Goal: Task Accomplishment & Management: Manage account settings

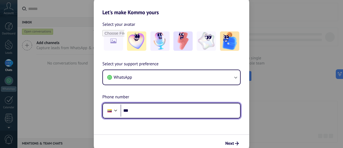
click at [137, 110] on input "***" at bounding box center [181, 110] width 120 height 12
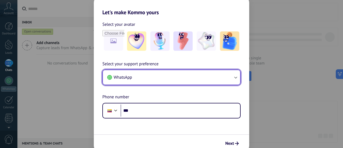
click at [237, 78] on icon "button" at bounding box center [235, 77] width 5 height 5
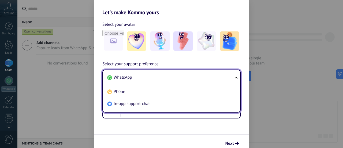
click at [191, 78] on li "WhatsApp" at bounding box center [170, 77] width 131 height 12
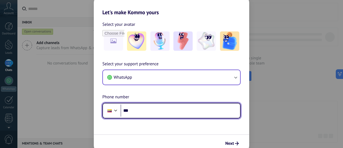
click at [153, 116] on input "***" at bounding box center [181, 110] width 120 height 12
type input "**********"
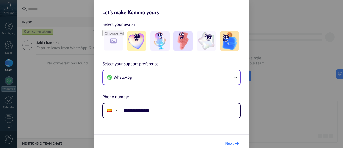
click at [232, 147] on button "Next" at bounding box center [232, 143] width 18 height 9
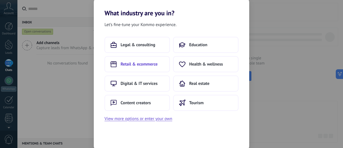
click at [151, 62] on span "Retail & ecommerce" at bounding box center [139, 63] width 37 height 5
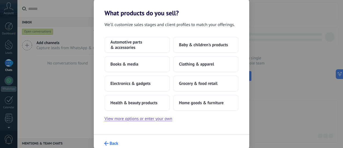
click at [106, 143] on icon "submit" at bounding box center [106, 143] width 4 height 4
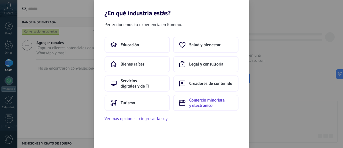
click at [207, 105] on font "Comercio minorista y electrónico" at bounding box center [206, 102] width 35 height 11
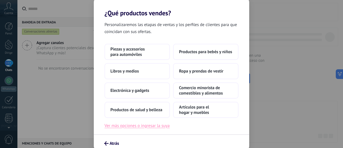
click at [156, 126] on font "Ver más opciones o ingresar la suya" at bounding box center [137, 125] width 65 height 5
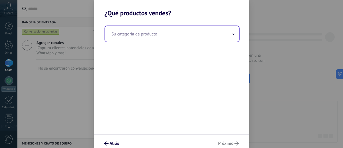
click at [164, 32] on input "text" at bounding box center [172, 34] width 134 height 16
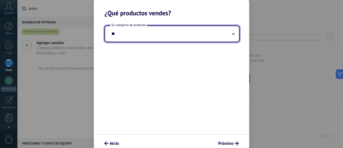
type input "*"
type input "**********"
click at [232, 145] on font "Próximo" at bounding box center [225, 143] width 15 height 5
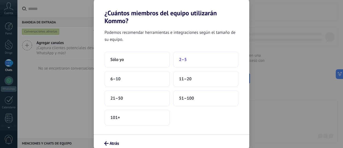
click at [180, 60] on font "2–5" at bounding box center [183, 59] width 8 height 5
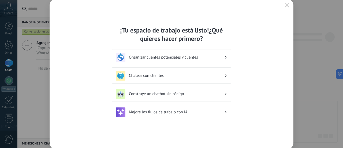
click at [171, 115] on div "Mejore los flujos de trabajo con IA" at bounding box center [172, 112] width 112 height 10
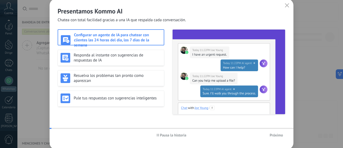
scroll to position [78, 0]
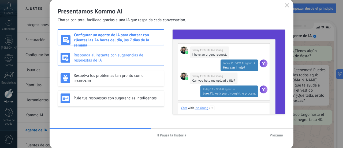
click at [154, 56] on h3 "Responda al instante con sugerencias de respuestas de IA" at bounding box center [118, 58] width 88 height 10
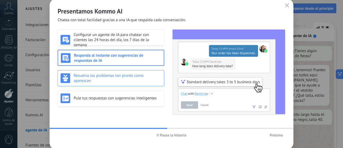
click at [151, 71] on div "Resuelva los problemas tan pronto como aparezcan" at bounding box center [111, 78] width 107 height 16
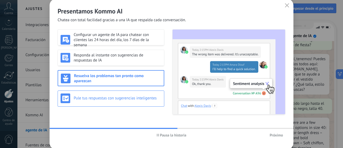
click at [148, 102] on div "Pule tus respuestas con sugerencias inteligentes" at bounding box center [111, 98] width 101 height 10
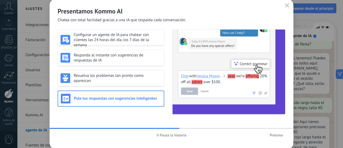
scroll to position [13, 0]
click at [277, 136] on font "Próximo" at bounding box center [276, 135] width 13 height 5
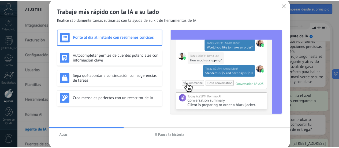
scroll to position [100, 0]
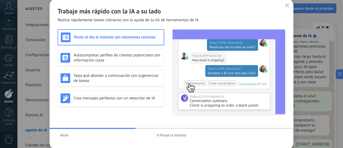
click at [288, 8] on span "button" at bounding box center [287, 5] width 4 height 5
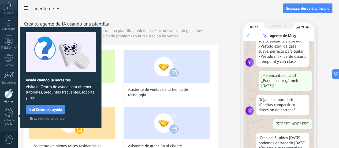
scroll to position [126, 0]
click at [47, 118] on font "Está bien, lo entiendo." at bounding box center [47, 118] width 35 height 5
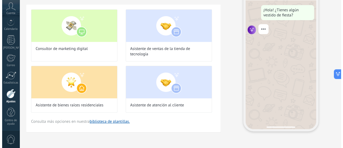
scroll to position [46, 0]
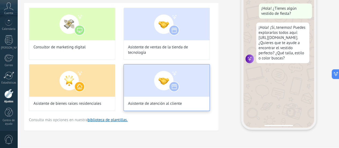
click at [210, 111] on div "Asistente de atención al cliente" at bounding box center [167, 87] width 86 height 47
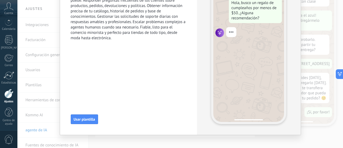
scroll to position [60, 0]
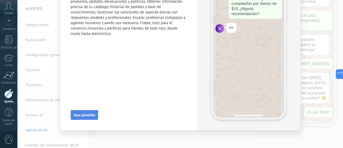
click at [78, 118] on button "Usar plantilla" at bounding box center [84, 115] width 27 height 10
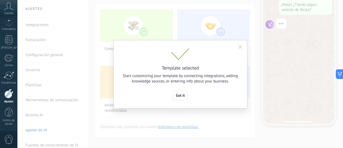
scroll to position [0, 0]
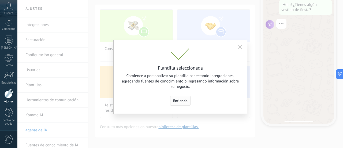
click at [180, 101] on font "Entiendo" at bounding box center [180, 100] width 14 height 5
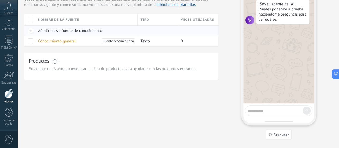
click at [102, 33] on font "Añadir nueva fuente de conocimiento" at bounding box center [70, 30] width 64 height 5
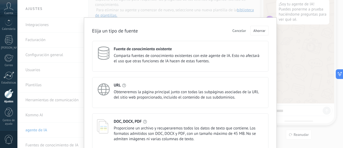
click at [241, 32] on font "Cancelar" at bounding box center [240, 30] width 14 height 5
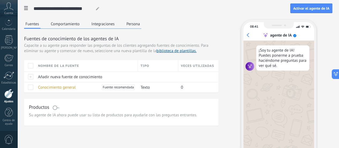
click at [80, 26] on font "Comportamiento" at bounding box center [65, 23] width 29 height 5
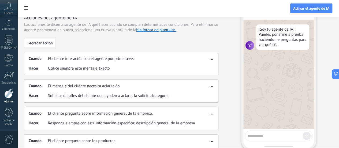
scroll to position [20, 0]
click at [160, 100] on div "Cuando El mensaje del cliente necesita aclaración Hacer Solicitar detalles del …" at bounding box center [121, 91] width 195 height 23
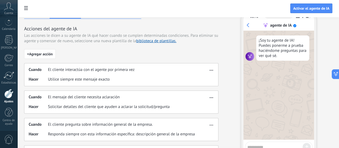
scroll to position [0, 0]
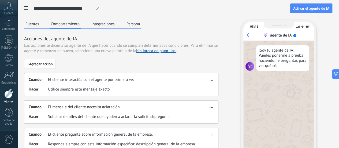
click at [115, 23] on font "Integraciones" at bounding box center [103, 23] width 23 height 5
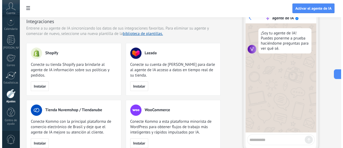
scroll to position [8, 0]
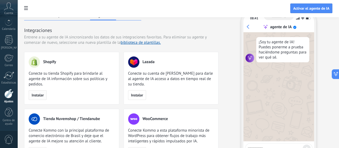
click at [44, 97] on font "Instalar" at bounding box center [38, 95] width 12 height 5
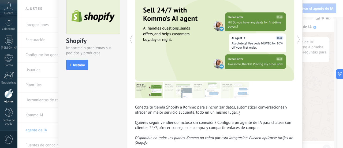
scroll to position [31, 0]
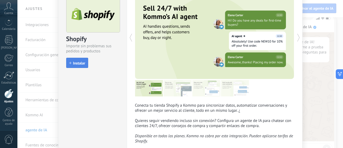
click at [74, 62] on font "Instalar" at bounding box center [79, 63] width 12 height 5
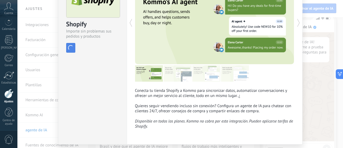
scroll to position [48, 0]
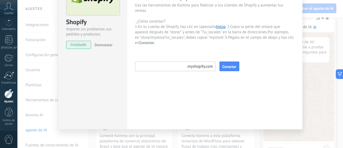
paste input "********"
type input "********"
click at [228, 68] on font "Conectar" at bounding box center [230, 66] width 14 height 5
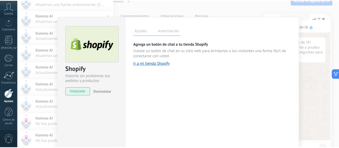
scroll to position [0, 0]
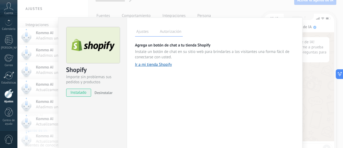
click at [165, 35] on label "Autorización" at bounding box center [171, 32] width 24 height 8
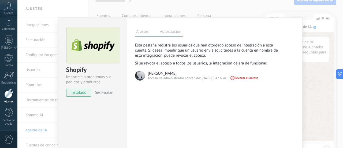
click at [317, 114] on div "Shopify Importe sin problemas sus pedidos y productos instalado Desinstalar Aju…" at bounding box center [180, 74] width 326 height 148
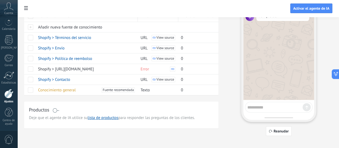
scroll to position [50, 0]
click at [175, 74] on div "Error" at bounding box center [157, 69] width 38 height 10
click at [174, 70] on use at bounding box center [172, 69] width 3 height 2
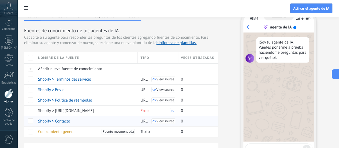
scroll to position [0, 0]
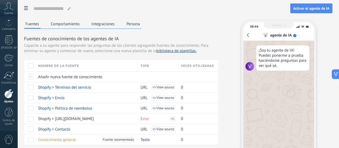
click at [116, 27] on button "Integraciones" at bounding box center [103, 24] width 26 height 8
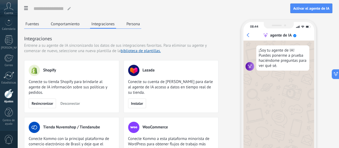
click at [140, 24] on font "Persona" at bounding box center [134, 23] width 14 height 5
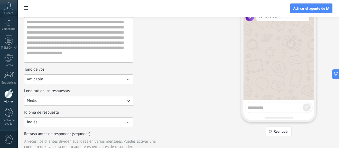
scroll to position [50, 0]
click at [131, 103] on icon "button" at bounding box center [128, 99] width 5 height 5
click at [127, 114] on li "Medio" at bounding box center [77, 109] width 112 height 9
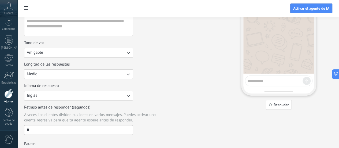
click at [131, 98] on icon "button" at bounding box center [128, 95] width 5 height 5
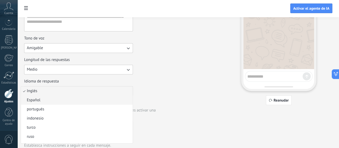
click at [41, 103] on font "Español" at bounding box center [34, 99] width 14 height 5
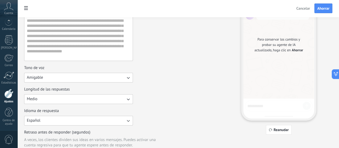
scroll to position [52, 0]
click at [292, 133] on button "Reanudar" at bounding box center [279, 129] width 26 height 10
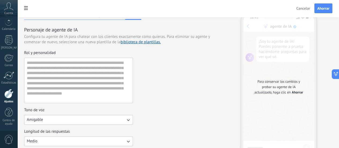
scroll to position [0, 0]
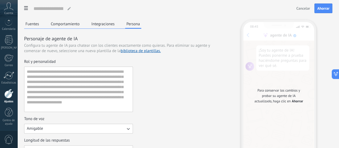
click at [308, 128] on div "Para conservar los cambios y probar su agente de IA actualizado, haga clic en A…" at bounding box center [279, 95] width 71 height 147
click at [324, 12] on button "Ahorrar" at bounding box center [324, 8] width 18 height 10
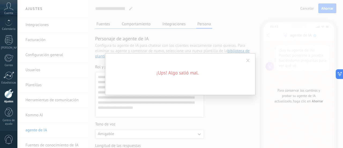
click at [247, 62] on span at bounding box center [248, 61] width 3 height 4
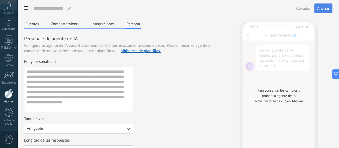
click at [323, 6] on button "Ahorrar" at bounding box center [324, 8] width 18 height 10
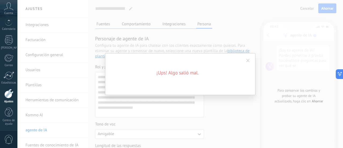
click at [250, 60] on span at bounding box center [248, 61] width 3 height 4
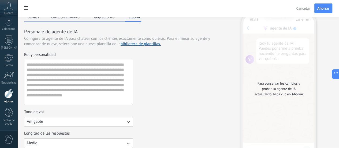
scroll to position [8, 0]
click at [303, 94] on font "Ahorrar" at bounding box center [297, 93] width 11 height 5
click at [324, 9] on font "Ahorrar" at bounding box center [324, 8] width 12 height 5
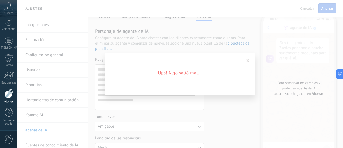
click at [189, 70] on font "¡Ups! Algo salió mal." at bounding box center [178, 72] width 42 height 6
click at [248, 60] on span at bounding box center [248, 61] width 3 height 4
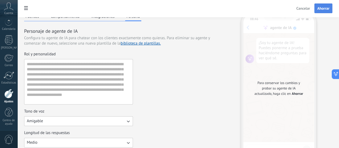
click at [325, 9] on font "Ahorrar" at bounding box center [324, 8] width 12 height 5
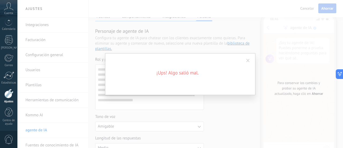
click at [247, 63] on span at bounding box center [248, 60] width 9 height 9
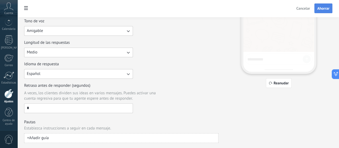
scroll to position [115, 0]
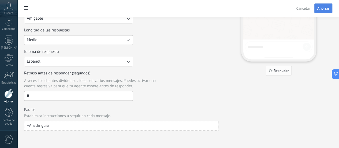
click at [289, 68] on font "Reanudar" at bounding box center [281, 70] width 15 height 5
click at [292, 69] on button "Reanudar" at bounding box center [279, 71] width 26 height 10
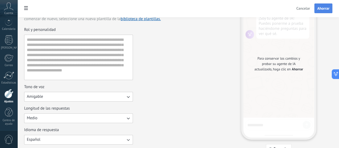
scroll to position [0, 0]
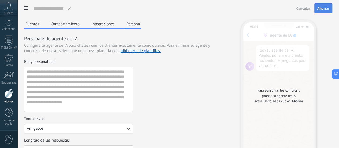
click at [116, 21] on button "Integraciones" at bounding box center [103, 24] width 26 height 8
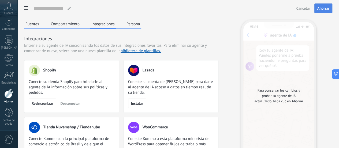
click at [140, 25] on font "Persona" at bounding box center [134, 23] width 14 height 5
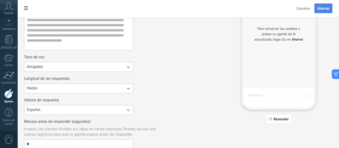
scroll to position [71, 0]
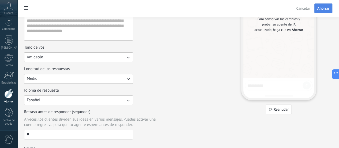
click at [328, 5] on button "Ahorrar" at bounding box center [324, 8] width 18 height 10
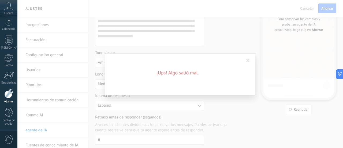
click at [246, 61] on span at bounding box center [248, 60] width 9 height 9
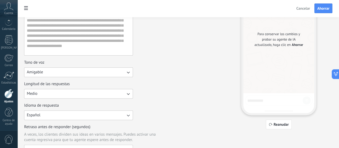
scroll to position [0, 0]
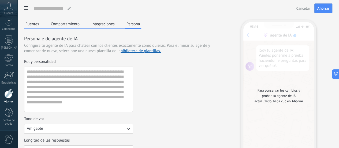
click at [115, 25] on font "Integraciones" at bounding box center [103, 23] width 23 height 5
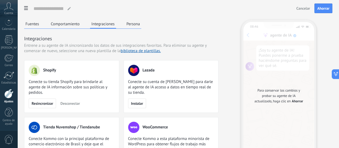
click at [80, 26] on font "Comportamiento" at bounding box center [65, 23] width 29 height 5
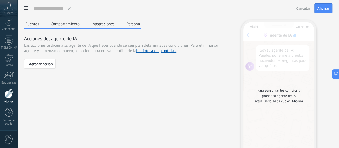
click at [41, 23] on button "Fuentes" at bounding box center [32, 24] width 16 height 8
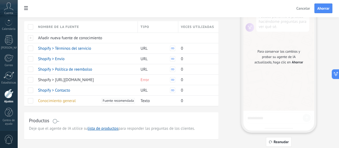
scroll to position [40, 0]
click at [94, 82] on font "Shopify > https://9024ba-5.myshopify.com/63292047534/policies/26927988910" at bounding box center [66, 78] width 56 height 5
click at [175, 84] on div "Error" at bounding box center [157, 79] width 38 height 10
click at [135, 84] on div "Shopify > https://9024ba-5.myshopify.com/63292047534/policies/26927988910" at bounding box center [85, 79] width 100 height 10
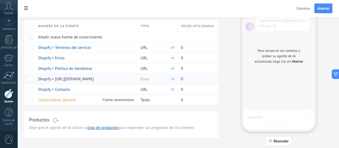
click at [135, 84] on div "Shopify > https://9024ba-5.myshopify.com/63292047534/policies/26927988910" at bounding box center [85, 79] width 100 height 10
click at [94, 82] on font "Shopify > https://9024ba-5.myshopify.com/63292047534/policies/26927988910" at bounding box center [66, 78] width 56 height 5
click at [171, 29] on div "Fuentes de conocimiento de los agentes de IA Capacite a su agente para responde…" at bounding box center [121, 49] width 195 height 109
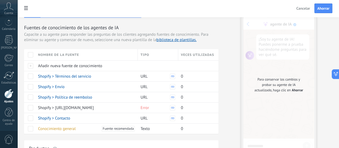
scroll to position [0, 0]
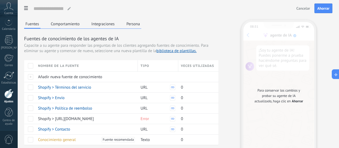
click at [80, 23] on font "Comportamiento" at bounding box center [65, 23] width 29 height 5
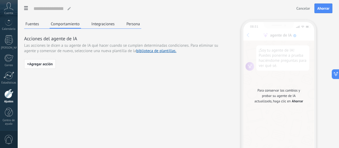
click at [56, 69] on button "+ Agregar acción" at bounding box center [40, 64] width 32 height 10
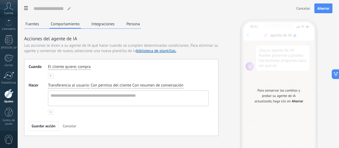
click at [39, 22] on font "Fuentes" at bounding box center [32, 23] width 14 height 5
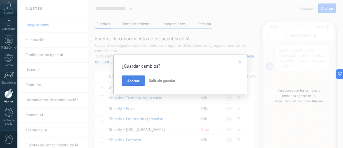
click at [131, 83] on button "Ahorrar" at bounding box center [133, 80] width 23 height 10
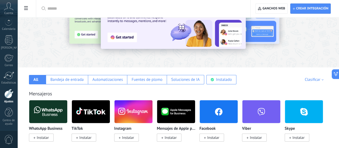
scroll to position [28, 0]
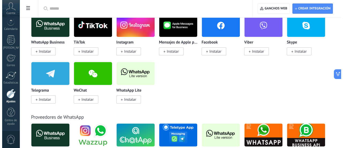
scroll to position [122, 0]
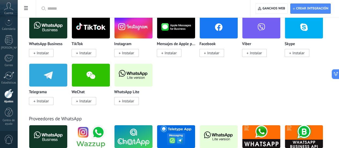
click at [49, 55] on font "Instalar" at bounding box center [43, 52] width 12 height 5
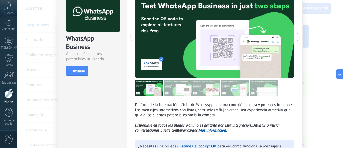
scroll to position [30, 0]
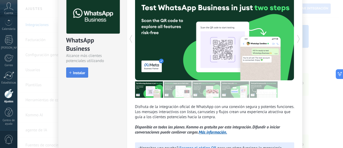
click at [77, 97] on button "Instalar" at bounding box center [77, 102] width 22 height 10
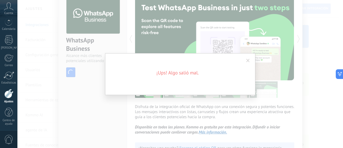
click at [248, 61] on span at bounding box center [248, 61] width 3 height 4
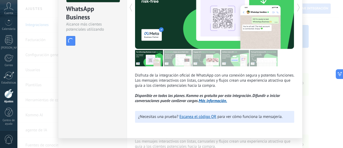
scroll to position [61, 0]
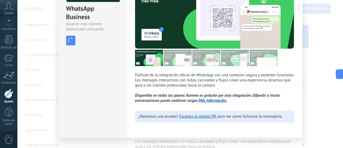
click at [217, 103] on font "Más información." at bounding box center [213, 100] width 28 height 5
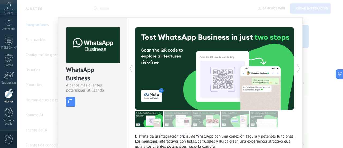
click at [326, 33] on div "WhatsApp Business Alcance más clientes potenciales utilizando potentes herramie…" at bounding box center [180, 74] width 326 height 148
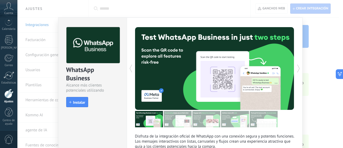
click at [298, 68] on icon at bounding box center [298, 68] width 5 height 11
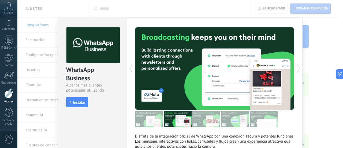
click at [296, 67] on icon at bounding box center [298, 68] width 5 height 11
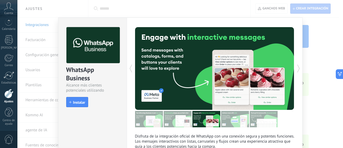
click at [292, 76] on div at bounding box center [255, 68] width 80 height 83
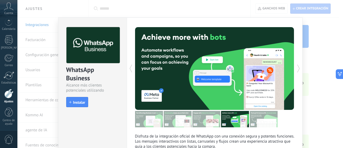
click at [292, 75] on div at bounding box center [255, 68] width 80 height 83
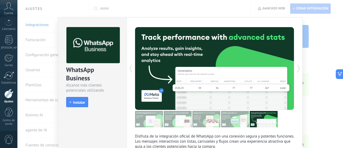
click at [292, 79] on div at bounding box center [255, 68] width 80 height 83
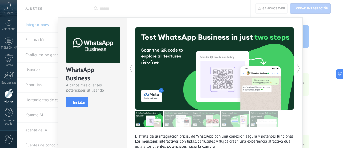
click at [297, 73] on icon at bounding box center [298, 68] width 5 height 11
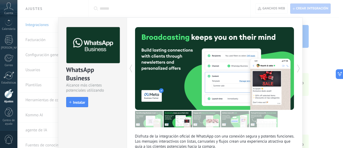
click at [298, 73] on icon at bounding box center [298, 68] width 5 height 11
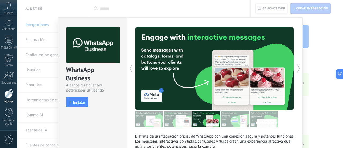
click at [296, 73] on icon at bounding box center [298, 68] width 5 height 11
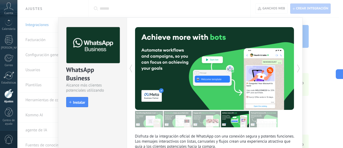
click at [293, 74] on div at bounding box center [255, 68] width 80 height 83
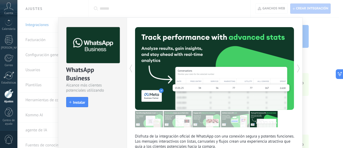
click at [298, 71] on icon at bounding box center [298, 68] width 5 height 11
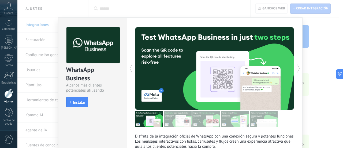
click at [324, 62] on div "WhatsApp Business Alcance más clientes potenciales utilizando potentes herramie…" at bounding box center [180, 74] width 326 height 148
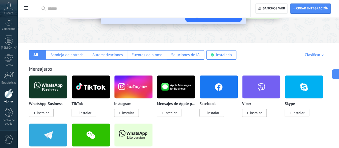
scroll to position [65, 0]
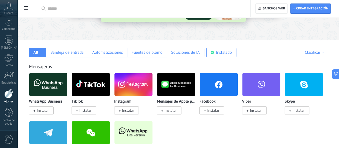
click at [54, 114] on span "Instalar" at bounding box center [41, 110] width 25 height 8
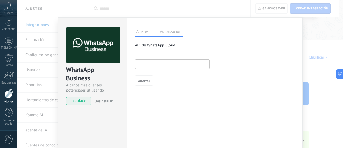
click at [173, 27] on div "Ajustes Autorización" at bounding box center [159, 31] width 48 height 9
click at [171, 31] on font "Autorización" at bounding box center [170, 31] width 21 height 5
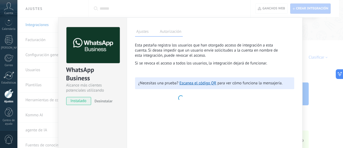
click at [148, 31] on font "Ajustes" at bounding box center [143, 31] width 12 height 5
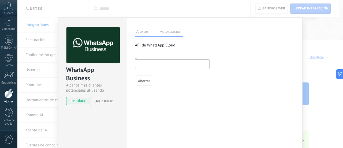
click at [154, 68] on input "text" at bounding box center [172, 64] width 75 height 10
click at [244, 8] on div "WhatsApp Business Alcance más clientes potenciales utilizando potentes herramie…" at bounding box center [180, 74] width 326 height 148
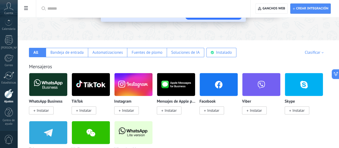
click at [96, 114] on span "Instalar" at bounding box center [84, 110] width 25 height 8
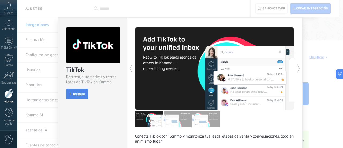
click at [78, 95] on font "Instalar" at bounding box center [79, 94] width 12 height 5
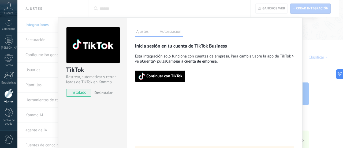
click at [166, 80] on span "Continuar con TikTok" at bounding box center [160, 76] width 45 height 8
click at [162, 77] on font "Continuar con TikTok" at bounding box center [165, 76] width 36 height 5
click at [167, 74] on font "Continuar con TikTok" at bounding box center [165, 76] width 36 height 5
click at [150, 80] on span "Continuar con TikTok" at bounding box center [160, 76] width 45 height 8
click at [321, 47] on div "TikTok Rastrear, automatizar y cerrar leads de TikTok en Kommo instalado Desins…" at bounding box center [180, 74] width 326 height 148
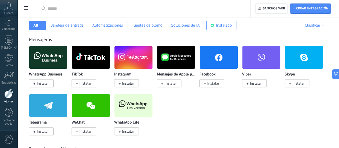
scroll to position [92, 0]
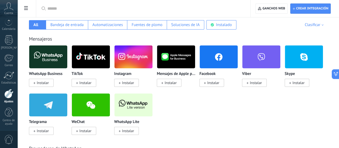
click at [139, 87] on span "Instalar" at bounding box center [126, 83] width 25 height 8
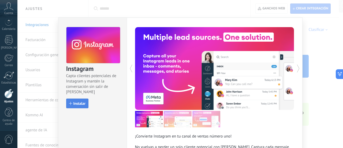
click at [80, 99] on button "Instalar" at bounding box center [77, 103] width 22 height 10
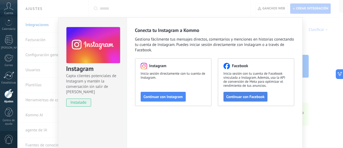
click at [245, 98] on font "Continuar con Facebook" at bounding box center [246, 96] width 38 height 5
click at [316, 42] on div "Instagram Capta clientes potenciales de Instagram y mantén la conversación sin …" at bounding box center [180, 74] width 326 height 148
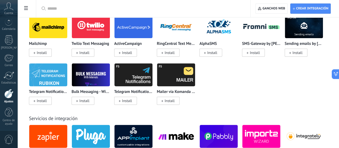
scroll to position [0, 0]
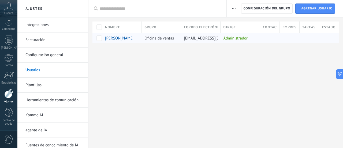
click at [118, 37] on font "Catalina Garay" at bounding box center [119, 38] width 29 height 5
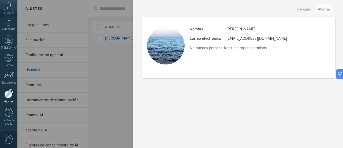
click at [118, 37] on div at bounding box center [171, 74] width 343 height 148
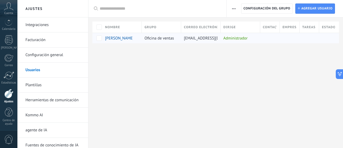
click at [118, 37] on font "Catalina Garay" at bounding box center [119, 38] width 29 height 5
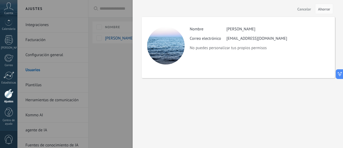
click at [240, 50] on font "No puedes personalizar tus propios permisos" at bounding box center [228, 47] width 77 height 5
click at [306, 7] on font "Cancelar" at bounding box center [305, 9] width 14 height 5
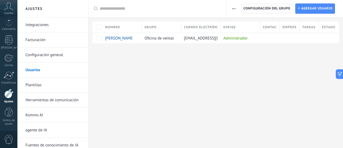
click at [284, 11] on span "Configuración del grupo" at bounding box center [267, 9] width 47 height 10
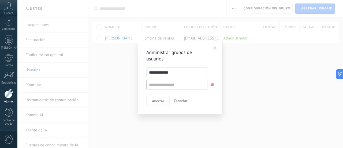
click at [214, 48] on span at bounding box center [215, 48] width 3 height 4
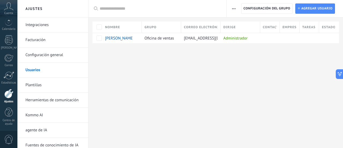
click at [65, 81] on link "Plantillas" at bounding box center [53, 85] width 57 height 15
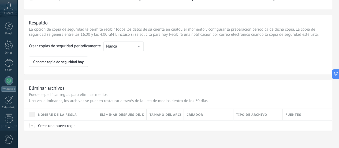
scroll to position [78, 0]
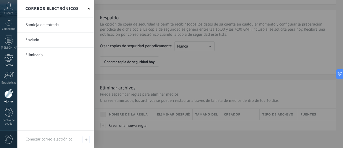
click at [10, 57] on div at bounding box center [8, 58] width 9 height 8
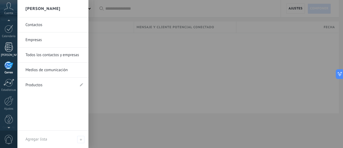
click at [12, 47] on div at bounding box center [9, 46] width 8 height 9
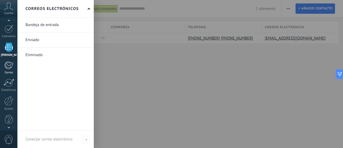
click at [6, 69] on link "Correo" at bounding box center [8, 67] width 17 height 13
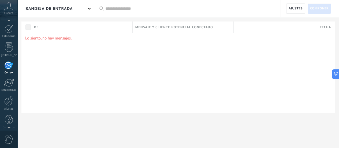
click at [84, 7] on div "Bandeja de entrada" at bounding box center [55, 8] width 76 height 17
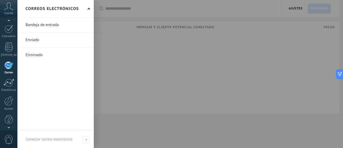
click at [134, 47] on div at bounding box center [188, 74] width 343 height 148
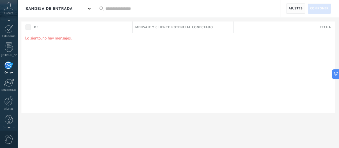
click at [298, 8] on font "Ajustes" at bounding box center [296, 8] width 14 height 4
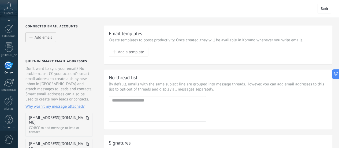
scroll to position [103, 0]
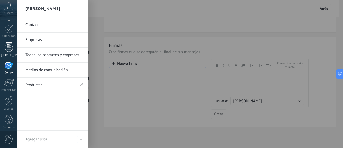
click at [11, 49] on div at bounding box center [9, 46] width 8 height 9
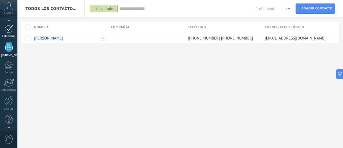
click at [7, 28] on div at bounding box center [9, 29] width 9 height 8
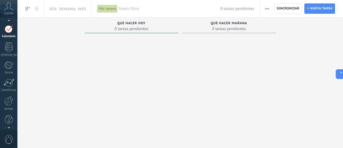
scroll to position [65, 0]
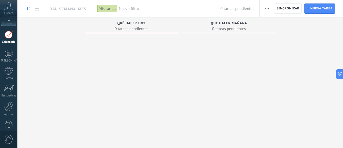
click at [4, 12] on font "Cuenta" at bounding box center [8, 13] width 9 height 4
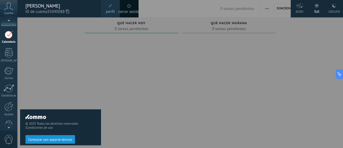
click at [111, 8] on span at bounding box center [111, 6] width 6 height 6
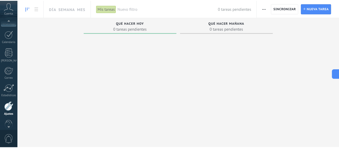
scroll to position [78, 0]
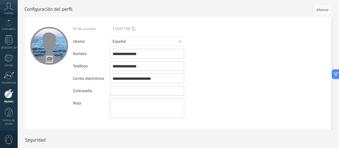
click at [127, 93] on input "textbox" at bounding box center [147, 91] width 74 height 10
click at [141, 103] on textarea at bounding box center [147, 108] width 74 height 20
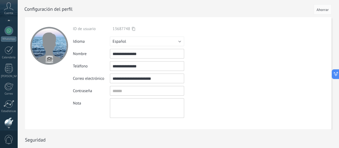
click at [9, 24] on div at bounding box center [8, 21] width 17 height 8
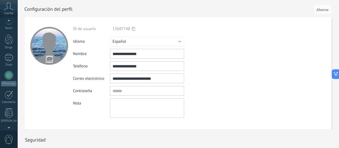
scroll to position [0, 0]
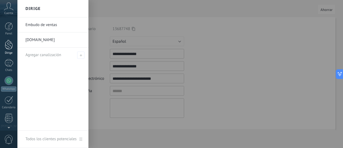
click at [9, 49] on div at bounding box center [9, 45] width 8 height 10
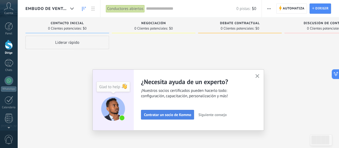
click at [184, 112] on button "Contratar un socio de Kommo" at bounding box center [167, 115] width 53 height 10
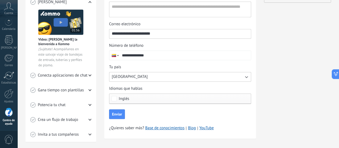
scroll to position [125, 0]
click at [88, 78] on div "Conecta aplicaciones de chat" at bounding box center [60, 75] width 61 height 15
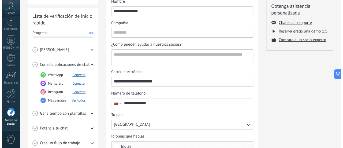
scroll to position [77, 0]
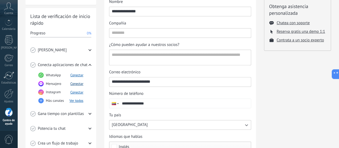
click at [77, 84] on font "Conectar" at bounding box center [76, 83] width 13 height 5
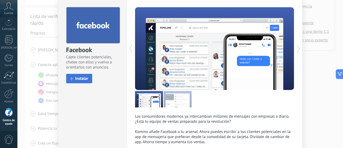
scroll to position [52, 0]
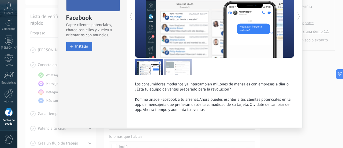
click at [80, 44] on font "Instalar" at bounding box center [81, 46] width 13 height 5
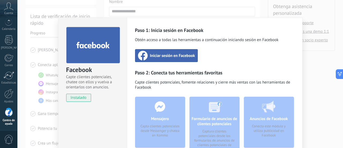
scroll to position [1, 0]
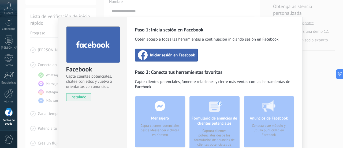
click at [181, 54] on font "Iniciar sesión en Facebook" at bounding box center [172, 55] width 45 height 5
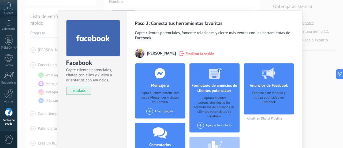
scroll to position [89, 0]
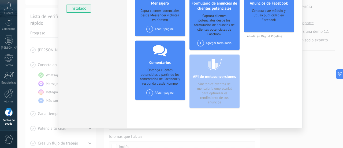
click at [152, 30] on span at bounding box center [150, 29] width 7 height 7
click at [154, 40] on span at bounding box center [152, 39] width 8 height 7
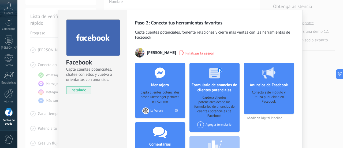
scroll to position [0, 0]
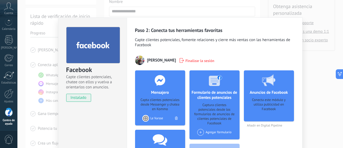
click at [262, 8] on div "Facebook Capte clientes potenciales, chatee con ellos y vuelva a orientarlos co…" at bounding box center [180, 74] width 326 height 148
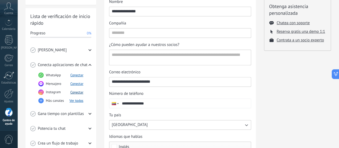
click at [78, 92] on font "Conectar" at bounding box center [76, 92] width 13 height 5
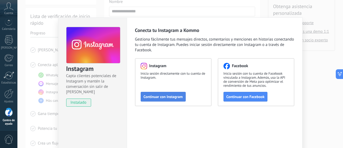
click at [176, 99] on button "Continuar con Instagram" at bounding box center [163, 97] width 45 height 10
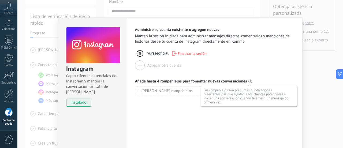
click at [250, 80] on use at bounding box center [251, 81] width 4 height 4
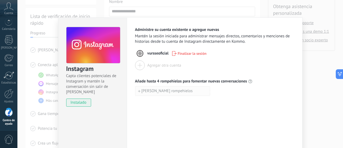
click at [146, 89] on font "Añadir rompehielos" at bounding box center [167, 90] width 51 height 5
click at [188, 90] on input "**********" at bounding box center [173, 90] width 75 height 9
click at [193, 91] on input "**********" at bounding box center [173, 90] width 75 height 9
type input "*"
click at [208, 108] on div "Administre su cuenta existente o agregue nuevas Mantén la sesión iniciada para …" at bounding box center [215, 97] width 176 height 160
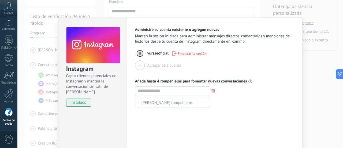
click at [213, 90] on icon "button" at bounding box center [213, 91] width 3 height 4
click at [309, 74] on div "Instagram Capta clientes potenciales de Instagram y mantén la conversación sin …" at bounding box center [180, 74] width 326 height 148
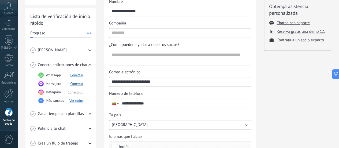
click at [79, 82] on font "Conectar" at bounding box center [76, 83] width 13 height 5
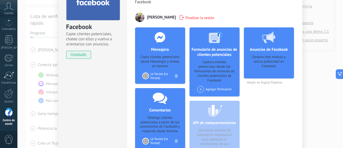
scroll to position [52, 0]
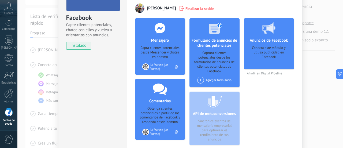
click at [318, 39] on div "Facebook Capte clientes potenciales, chatee con ellos y vuelva a orientarlos co…" at bounding box center [180, 74] width 326 height 148
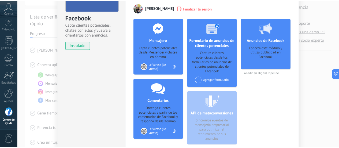
scroll to position [0, 0]
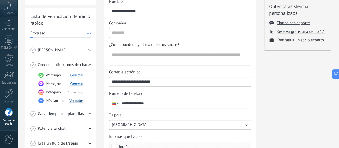
click at [79, 102] on font "Ver todos" at bounding box center [76, 100] width 14 height 5
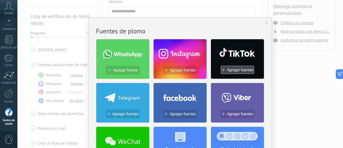
click at [233, 71] on font "Agregar fuentes" at bounding box center [240, 69] width 26 height 5
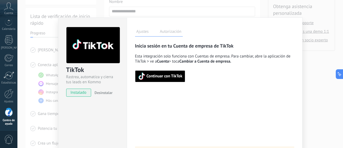
click at [174, 31] on font "Autorización" at bounding box center [170, 31] width 21 height 5
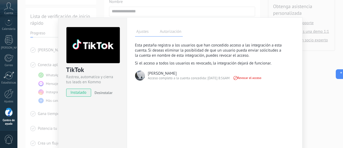
click at [145, 31] on font "Ajustes" at bounding box center [143, 31] width 12 height 5
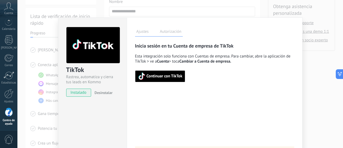
click at [168, 78] on font "Continuar con TikTok" at bounding box center [165, 76] width 36 height 5
click at [320, 106] on div "TikTok Rastrea, automatiza y cierra tus leads en Kommo instalado Desinstalar Aj…" at bounding box center [180, 74] width 326 height 148
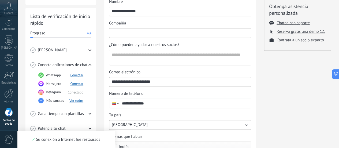
click at [148, 33] on input "Compañía" at bounding box center [180, 32] width 142 height 9
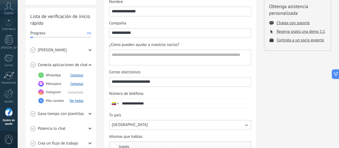
click at [170, 24] on div "Compañía" at bounding box center [180, 23] width 142 height 5
click at [170, 28] on input "**********" at bounding box center [180, 32] width 142 height 9
click at [205, 71] on div "Correo electrónico" at bounding box center [180, 71] width 142 height 5
click at [205, 77] on input "**********" at bounding box center [180, 81] width 142 height 9
click at [180, 30] on input "**********" at bounding box center [180, 32] width 142 height 9
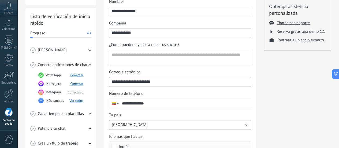
click at [182, 32] on input "**********" at bounding box center [180, 32] width 142 height 9
type input "*"
click at [285, 67] on div "Prueba gratuita en curso Días restantes 10 Suscríbete ahora Obtenga asistencia …" at bounding box center [297, 71] width 67 height 244
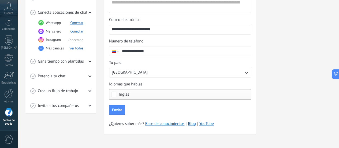
scroll to position [128, 0]
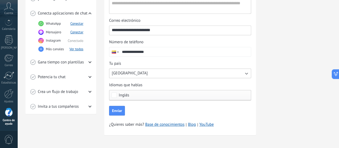
click at [138, 93] on span "Inglés" at bounding box center [182, 95] width 126 height 4
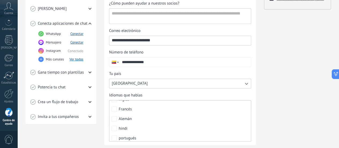
scroll to position [28, 0]
click at [273, 65] on div "Prueba gratuita en curso Días restantes 10 Suscríbete ahora Obtenga asistencia …" at bounding box center [297, 29] width 67 height 244
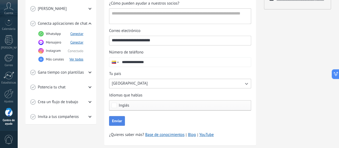
click at [115, 121] on font "Enviar" at bounding box center [117, 120] width 10 height 5
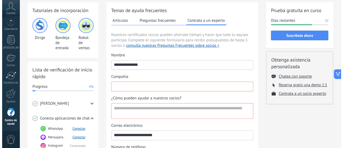
scroll to position [25, 0]
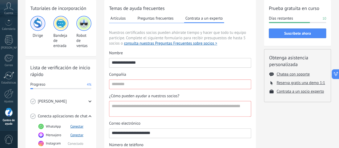
click at [62, 31] on div "Bandeja de entrada" at bounding box center [60, 32] width 15 height 32
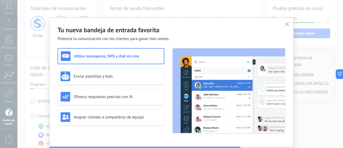
click at [33, 47] on div "Tu nueva bandeja de entrada favorita Potencie la comunicación con los clientes …" at bounding box center [171, 74] width 343 height 148
click at [286, 21] on button "button" at bounding box center [287, 25] width 7 height 8
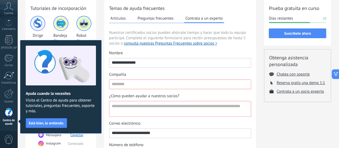
click at [10, 11] on font "Cuenta" at bounding box center [8, 13] width 9 height 4
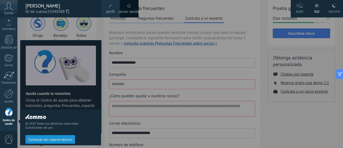
click at [8, 25] on div at bounding box center [8, 21] width 17 height 8
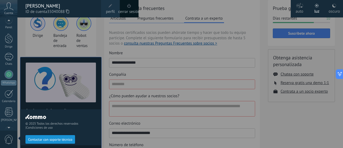
click at [22, 45] on div "© 2025 Todos los derechos reservados | Condiciones de uso Contactar con soporte…" at bounding box center [60, 82] width 81 height 130
click at [228, 82] on div at bounding box center [188, 74] width 343 height 148
click at [260, 66] on div at bounding box center [188, 74] width 343 height 148
click at [18, 16] on div "Catalina Garay ID de cuenta 35040088" at bounding box center [59, 8] width 84 height 17
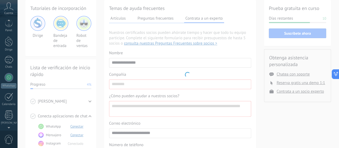
click at [8, 7] on icon at bounding box center [8, 6] width 9 height 8
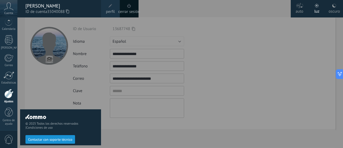
click at [8, 8] on icon at bounding box center [8, 6] width 9 height 8
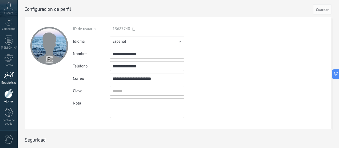
click at [8, 79] on link "Estadísticas" at bounding box center [8, 77] width 17 height 13
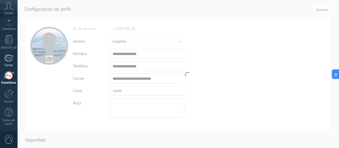
click at [7, 55] on div at bounding box center [8, 58] width 9 height 8
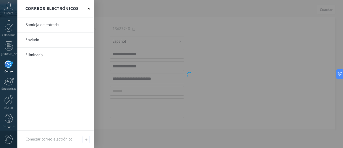
scroll to position [71, 0]
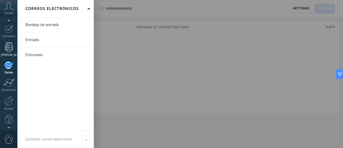
click at [5, 48] on div at bounding box center [9, 46] width 8 height 9
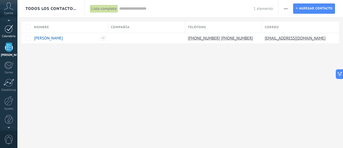
click at [6, 29] on div at bounding box center [9, 29] width 9 height 8
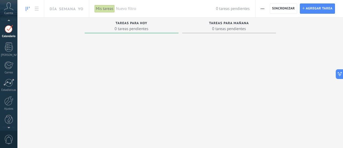
click at [6, 21] on div at bounding box center [8, 21] width 17 height 8
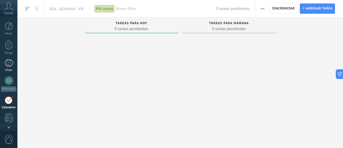
click at [8, 65] on div at bounding box center [9, 63] width 9 height 8
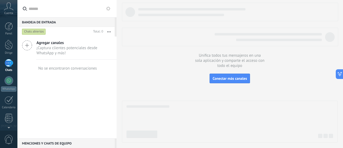
click at [28, 46] on icon at bounding box center [27, 45] width 10 height 10
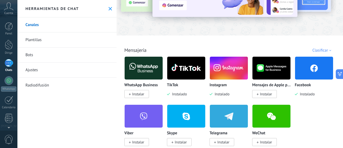
scroll to position [53, 0]
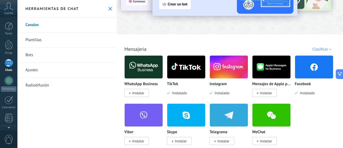
click at [45, 53] on link "Bots" at bounding box center [66, 54] width 99 height 15
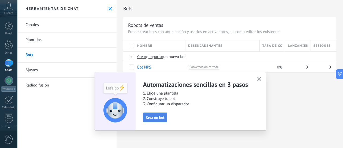
click at [160, 116] on font "Crea un bot" at bounding box center [155, 117] width 19 height 5
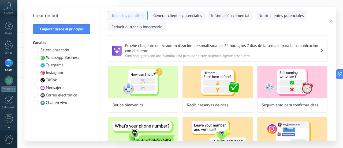
click at [34, 58] on span at bounding box center [35, 57] width 5 height 5
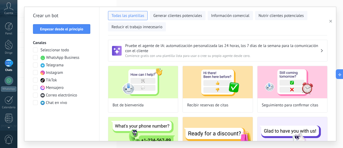
click at [35, 74] on span at bounding box center [35, 72] width 5 height 5
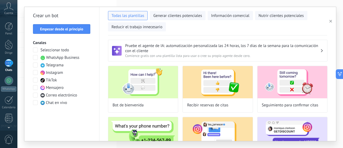
click at [35, 80] on span at bounding box center [35, 80] width 5 height 5
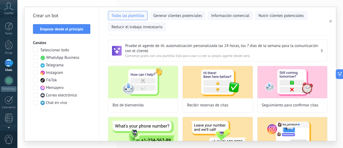
click at [35, 89] on span at bounding box center [35, 87] width 5 height 5
click at [35, 96] on span at bounding box center [35, 95] width 5 height 5
click at [74, 27] on font "Empezar desde el principio" at bounding box center [61, 29] width 43 height 5
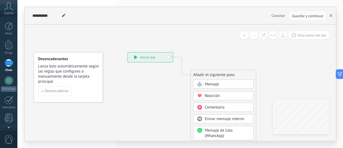
click at [328, 17] on button "button" at bounding box center [331, 16] width 8 height 10
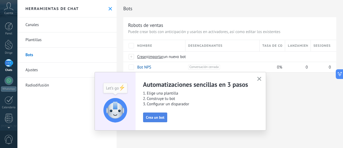
click at [158, 117] on font "Crea un bot" at bounding box center [155, 117] width 19 height 5
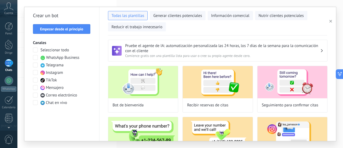
click at [36, 56] on span at bounding box center [35, 57] width 5 height 5
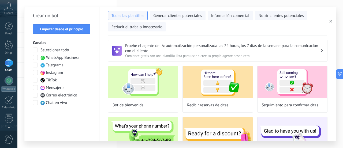
click at [35, 74] on span at bounding box center [35, 72] width 5 height 5
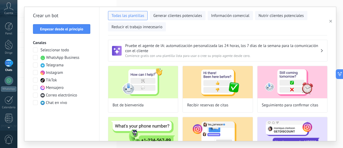
click at [34, 79] on span at bounding box center [35, 80] width 5 height 5
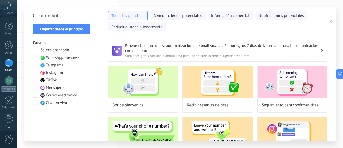
click at [36, 87] on span at bounding box center [35, 87] width 5 height 5
click at [35, 94] on span at bounding box center [35, 95] width 5 height 5
click at [241, 12] on button "Información comercial" at bounding box center [230, 15] width 45 height 9
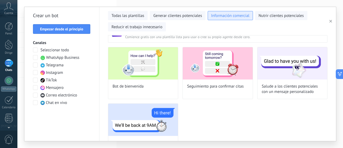
scroll to position [19, 0]
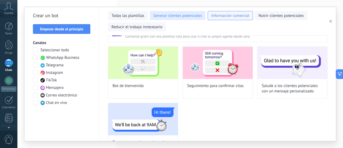
click at [192, 16] on font "Generar clientes potenciales" at bounding box center [177, 15] width 49 height 5
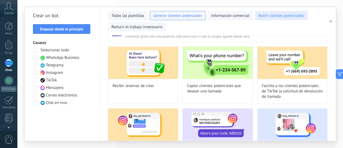
click at [276, 17] on font "Nutrir clientes potenciales" at bounding box center [281, 15] width 45 height 5
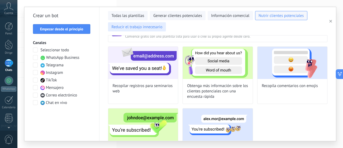
click at [157, 27] on font "Reducir el trabajo innecesario" at bounding box center [137, 26] width 51 height 5
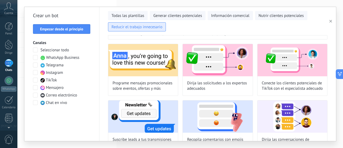
scroll to position [0, 0]
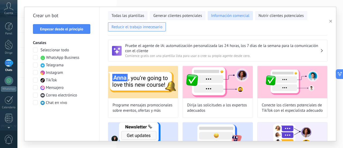
click at [242, 17] on font "Información comercial" at bounding box center [230, 15] width 38 height 5
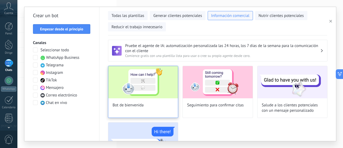
click at [161, 105] on div "Bot de bienvenida" at bounding box center [143, 92] width 70 height 52
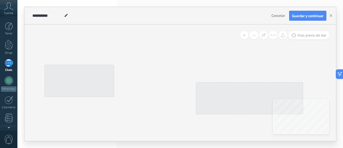
type input "**********"
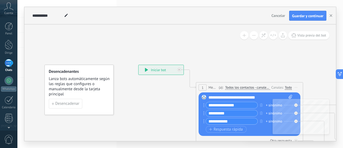
click at [239, 106] on input "**********" at bounding box center [232, 105] width 52 height 6
click at [330, 15] on use "button" at bounding box center [331, 15] width 3 height 3
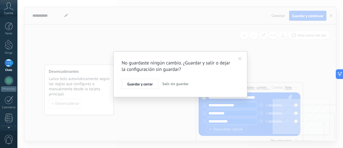
click at [242, 56] on span at bounding box center [240, 58] width 9 height 9
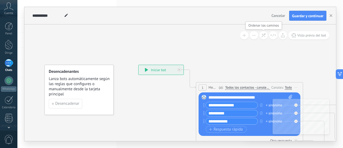
click at [264, 37] on icon at bounding box center [264, 35] width 5 height 5
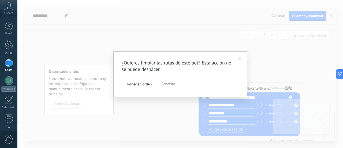
click at [236, 57] on span at bounding box center [240, 58] width 9 height 9
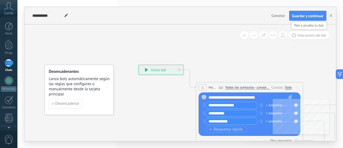
click at [312, 35] on font "Vista previa del bot" at bounding box center [312, 35] width 29 height 5
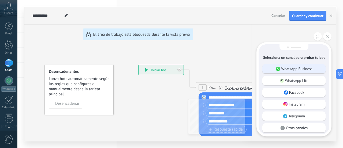
click at [297, 67] on font "WhatsApp Business" at bounding box center [297, 68] width 31 height 5
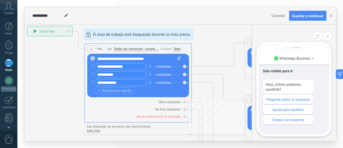
click at [284, 107] on div "Ayuda para pedidos" at bounding box center [288, 109] width 50 height 9
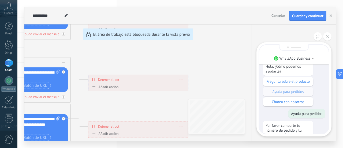
scroll to position [-33, 0]
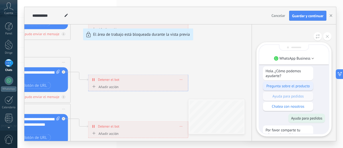
click at [298, 88] on div "Pregunta sobre el producto" at bounding box center [288, 85] width 50 height 9
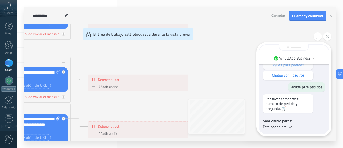
scroll to position [0, 0]
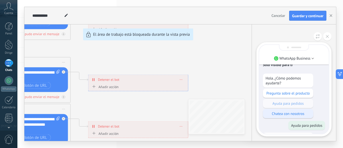
click at [305, 114] on p "Chatea con nosotros" at bounding box center [288, 113] width 45 height 5
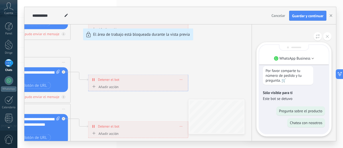
click at [326, 37] on icon at bounding box center [327, 36] width 3 height 3
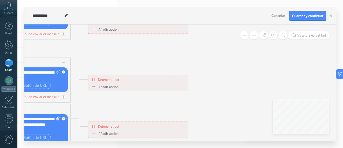
click at [330, 18] on button "button" at bounding box center [331, 16] width 8 height 10
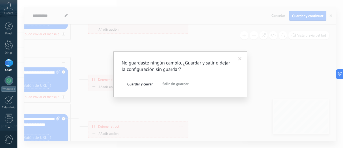
click at [173, 86] on font "Salir sin guardar" at bounding box center [176, 83] width 26 height 5
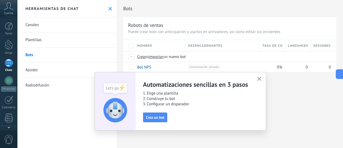
click at [261, 79] on icon "button" at bounding box center [260, 79] width 4 height 4
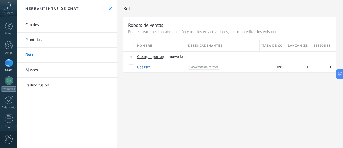
click at [48, 39] on link "Plantillas" at bounding box center [66, 39] width 99 height 15
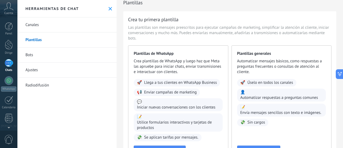
scroll to position [6, 0]
click at [59, 26] on link "Canales" at bounding box center [66, 24] width 99 height 15
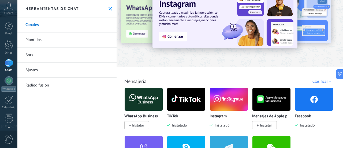
scroll to position [26, 0]
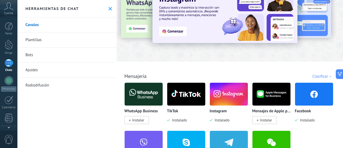
click at [138, 118] on font "Instalar" at bounding box center [138, 120] width 12 height 5
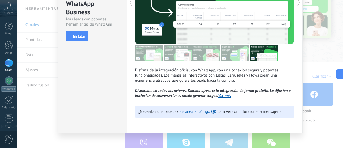
scroll to position [67, 0]
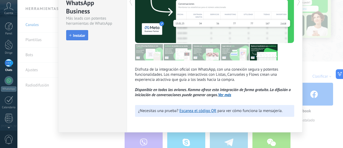
click at [77, 34] on font "Instalar" at bounding box center [79, 35] width 12 height 5
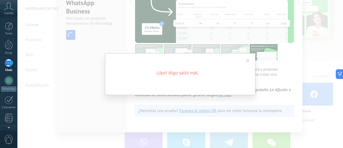
click at [251, 60] on span at bounding box center [248, 60] width 9 height 9
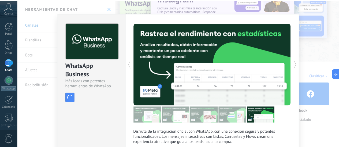
scroll to position [0, 0]
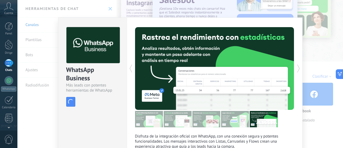
click at [315, 94] on div "WhatsApp Business Más leads con potentes herramientas de WhatsApp instalar Inst…" at bounding box center [180, 74] width 326 height 148
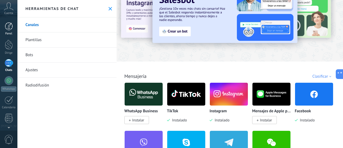
click at [8, 28] on div at bounding box center [9, 26] width 8 height 8
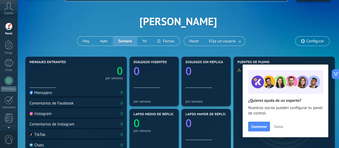
scroll to position [13, 0]
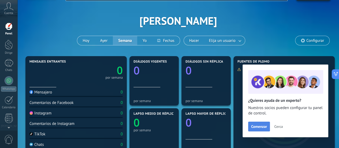
click at [263, 128] on font "Comenzar" at bounding box center [259, 126] width 16 height 5
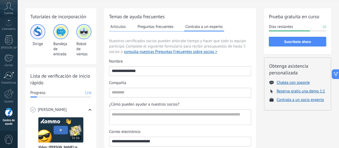
scroll to position [18, 0]
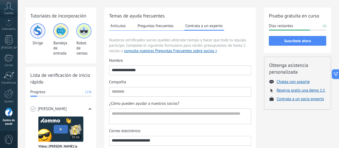
click at [163, 26] on font "Preguntas frecuentes" at bounding box center [156, 25] width 36 height 5
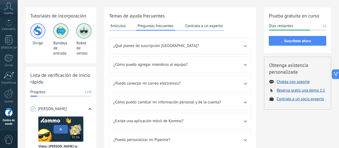
click at [240, 44] on span "¿Qué planes de suscripción tienen?" at bounding box center [179, 45] width 130 height 5
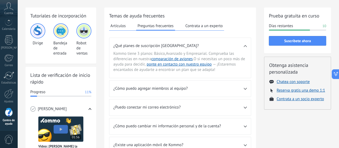
click at [243, 45] on span "¿Qué planes de suscripción tienen?" at bounding box center [179, 45] width 130 height 5
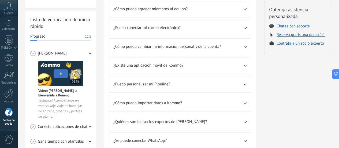
scroll to position [75, 0]
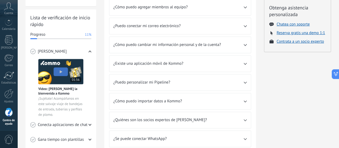
click at [246, 59] on div "¿Existe una aplicación móvil de Kommo?" at bounding box center [180, 64] width 142 height 16
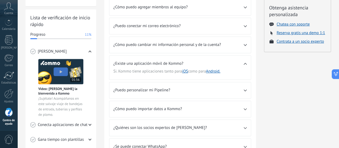
click at [245, 61] on div "¿Existe una aplicación móvil de Kommo?" at bounding box center [180, 62] width 142 height 13
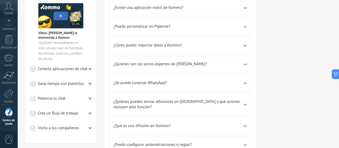
scroll to position [132, 0]
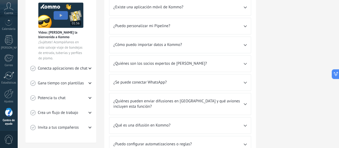
click at [243, 81] on span "¿Se puede conectar WhatsApp?" at bounding box center [179, 82] width 130 height 5
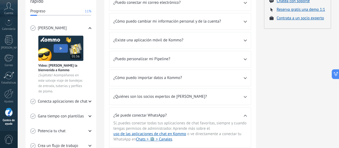
scroll to position [102, 0]
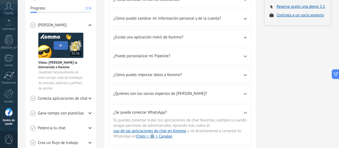
click at [90, 112] on icon at bounding box center [90, 113] width 3 height 3
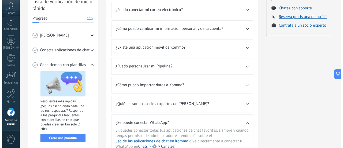
scroll to position [71, 0]
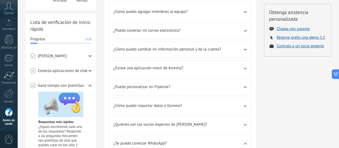
click at [89, 72] on div "Conecta aplicaciones de chat" at bounding box center [60, 70] width 61 height 15
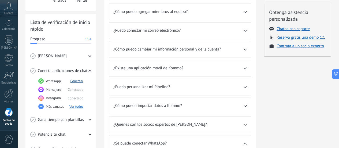
click at [77, 82] on font "Conectar" at bounding box center [76, 81] width 13 height 5
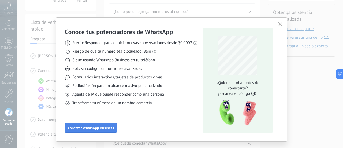
click at [95, 125] on button "Conectar WhatsApp Business" at bounding box center [91, 128] width 52 height 10
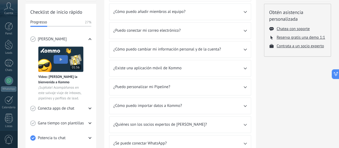
click at [87, 107] on div "Conecta apps de chat" at bounding box center [60, 108] width 61 height 15
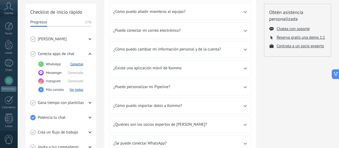
click at [77, 64] on button "Conectar" at bounding box center [76, 64] width 13 height 5
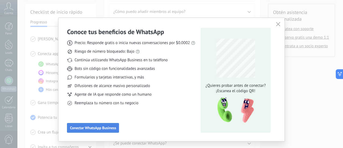
click at [107, 127] on span "Conectar WhatsApp Business" at bounding box center [93, 128] width 46 height 4
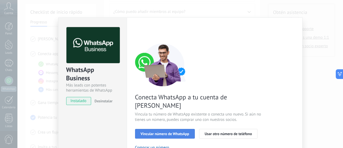
click at [157, 132] on span "Vincular número de WhatsApp" at bounding box center [165, 134] width 49 height 4
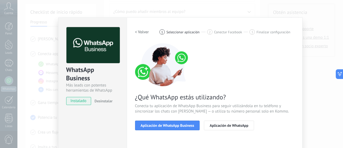
click at [157, 127] on span "Aplicación de WhatsApp Business" at bounding box center [168, 125] width 54 height 4
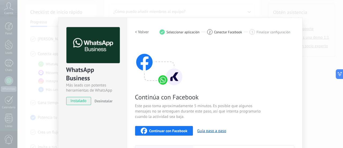
click at [171, 131] on span "Continuar con Facebook" at bounding box center [168, 131] width 38 height 4
